Goal: Task Accomplishment & Management: Use online tool/utility

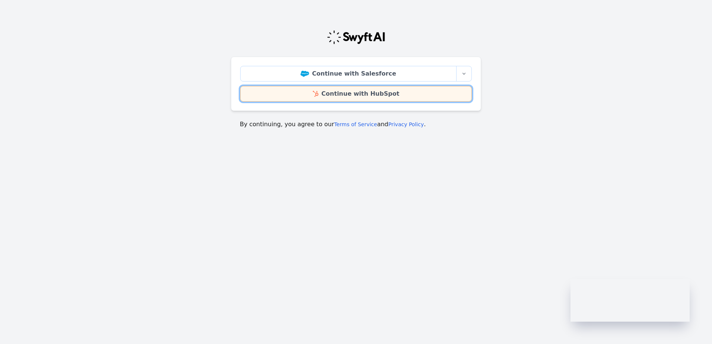
click at [390, 94] on link "Continue with HubSpot" at bounding box center [356, 94] width 232 height 16
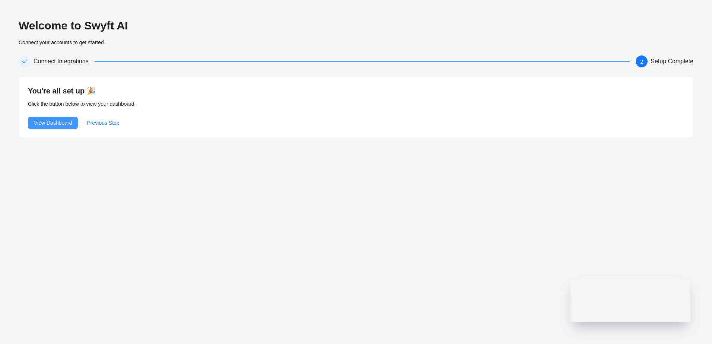
click at [60, 121] on span "View Dashboard" at bounding box center [53, 123] width 38 height 8
